Goal: Task Accomplishment & Management: Use online tool/utility

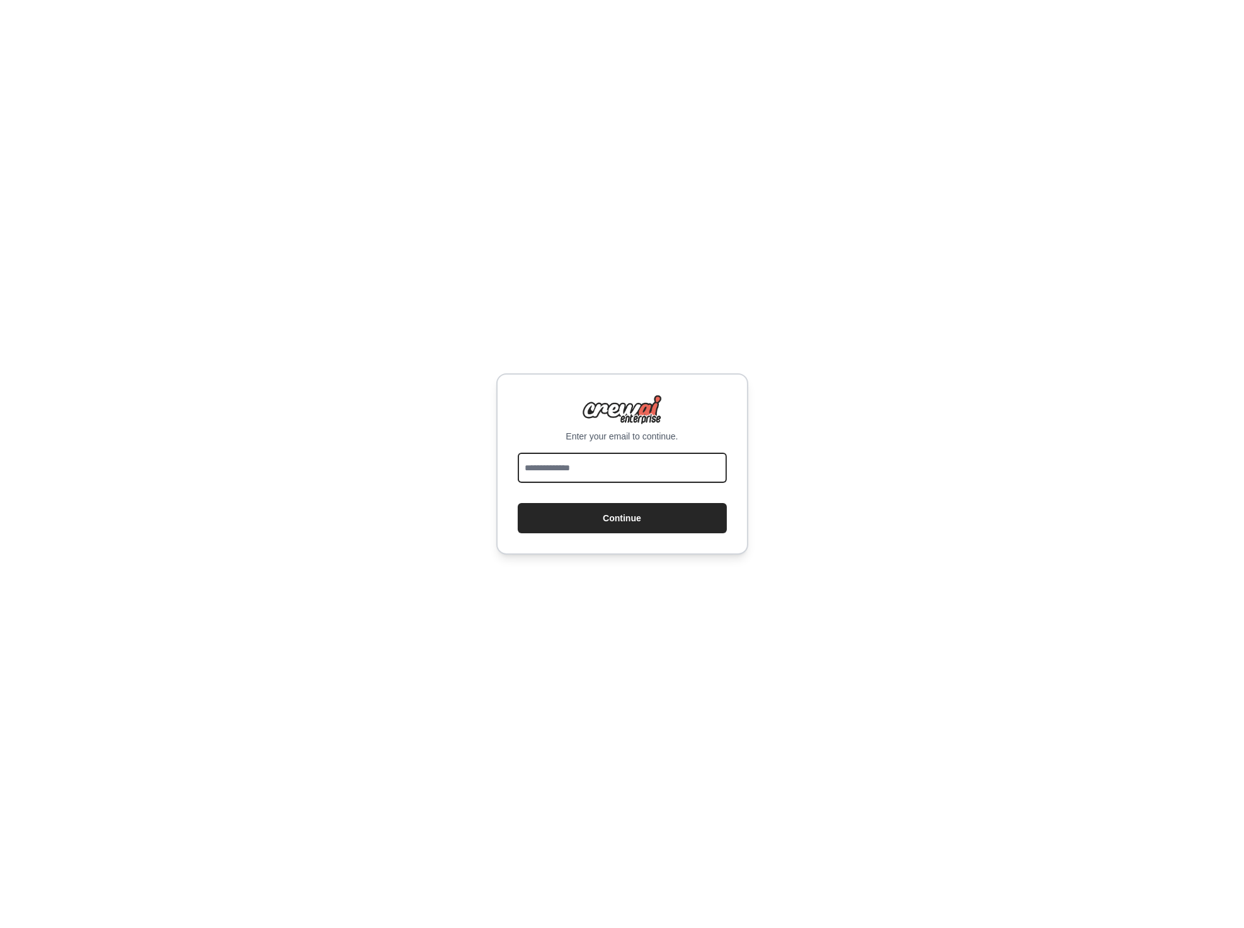
drag, startPoint x: 0, startPoint y: 0, endPoint x: 653, endPoint y: 463, distance: 800.7
click at [653, 463] on input "email" at bounding box center [622, 468] width 209 height 30
click at [712, 468] on keeper-lock "Open Keeper Popup" at bounding box center [711, 467] width 15 height 15
type input "**********"
click at [624, 519] on button "Continue" at bounding box center [622, 518] width 209 height 30
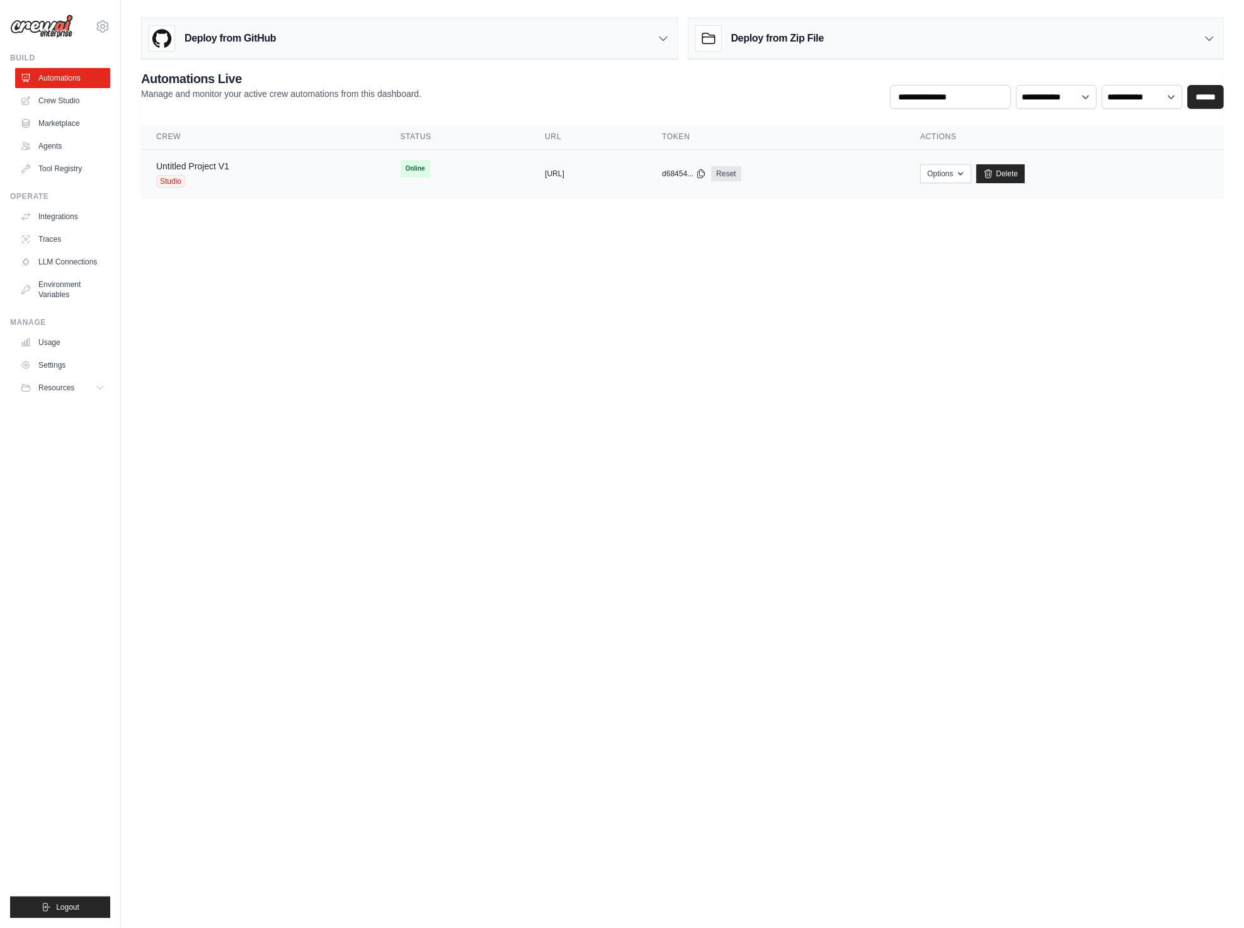
click at [202, 167] on link "Untitled Project V1" at bounding box center [192, 166] width 73 height 10
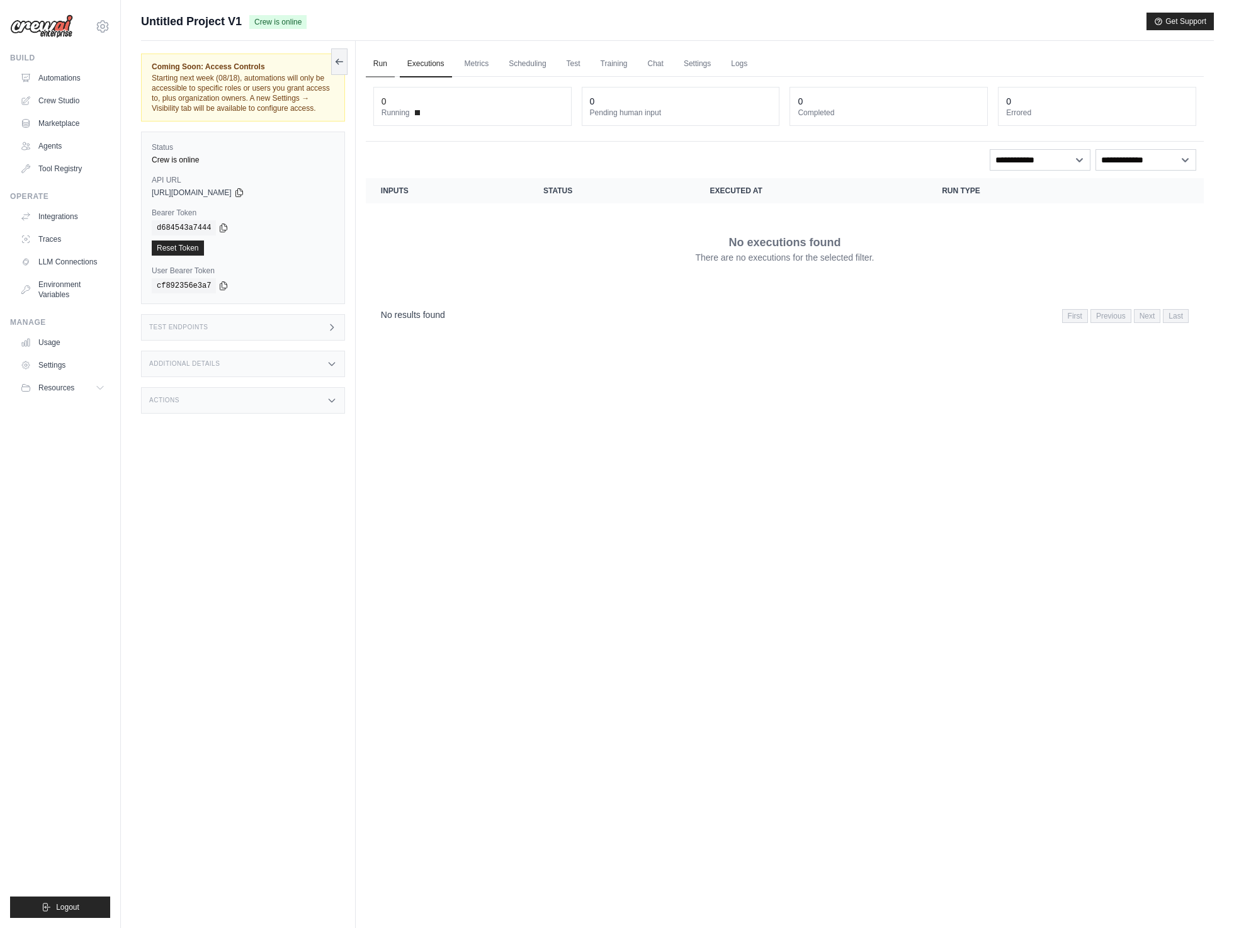
click at [379, 61] on link "Run" at bounding box center [380, 64] width 29 height 26
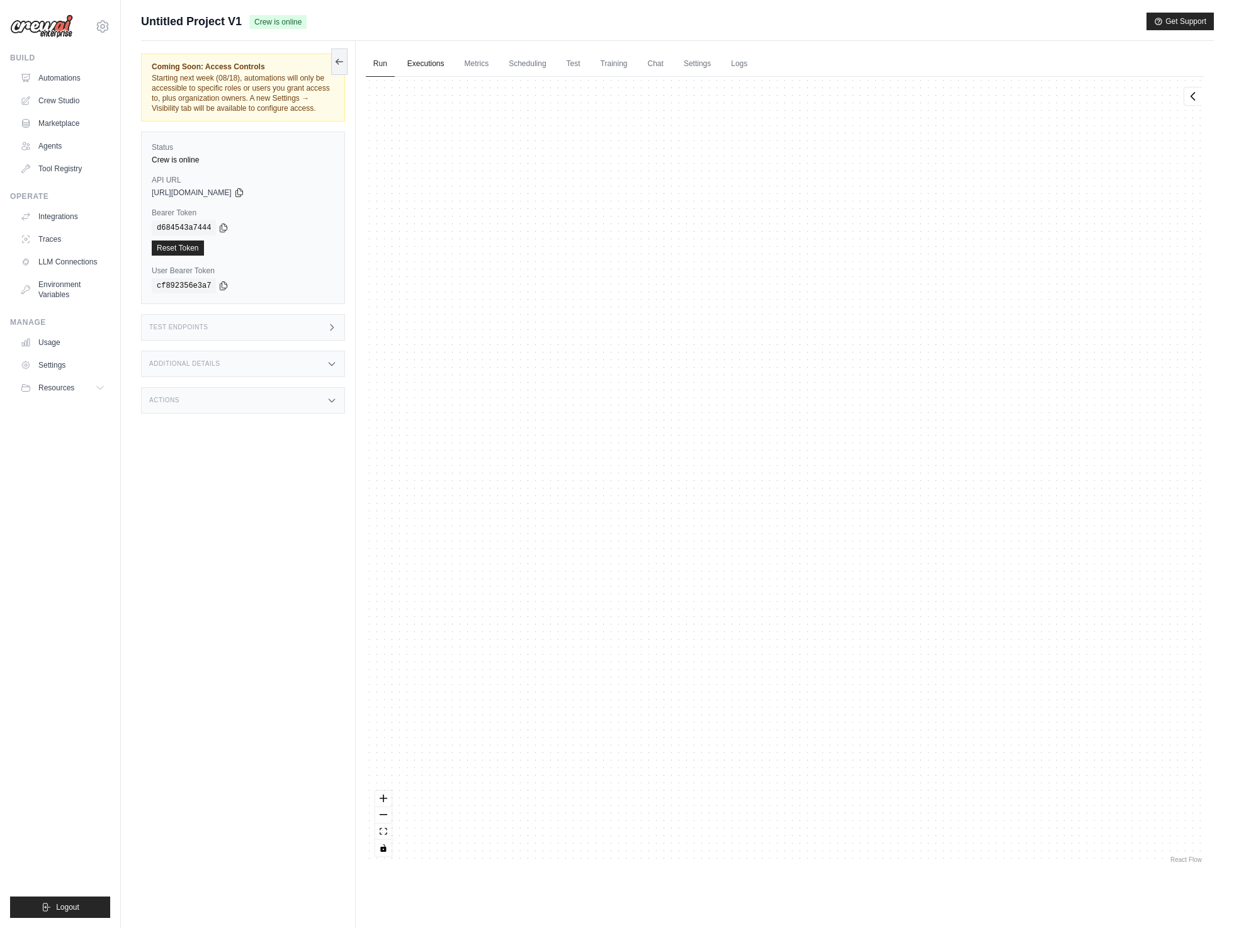
click at [436, 64] on link "Executions" at bounding box center [426, 64] width 52 height 26
